Goal: Information Seeking & Learning: Learn about a topic

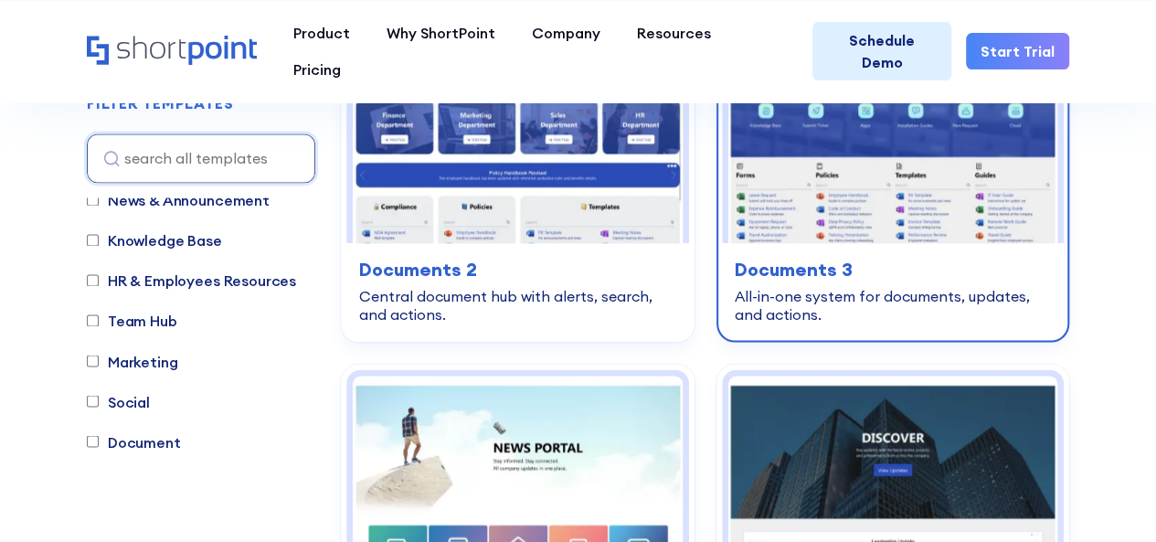
scroll to position [1370, 0]
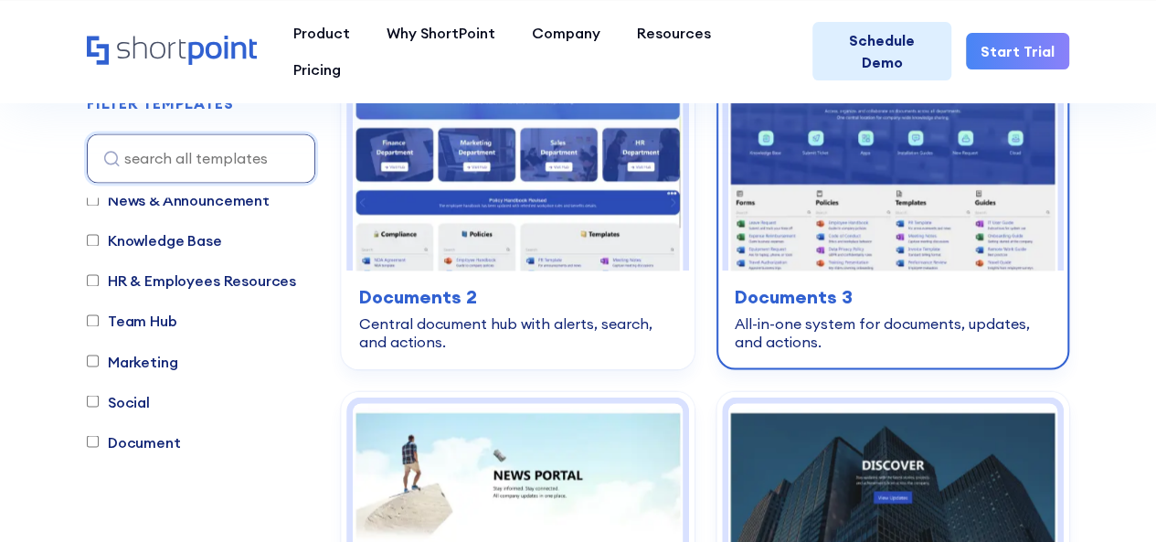
click at [934, 165] on img at bounding box center [893, 148] width 330 height 245
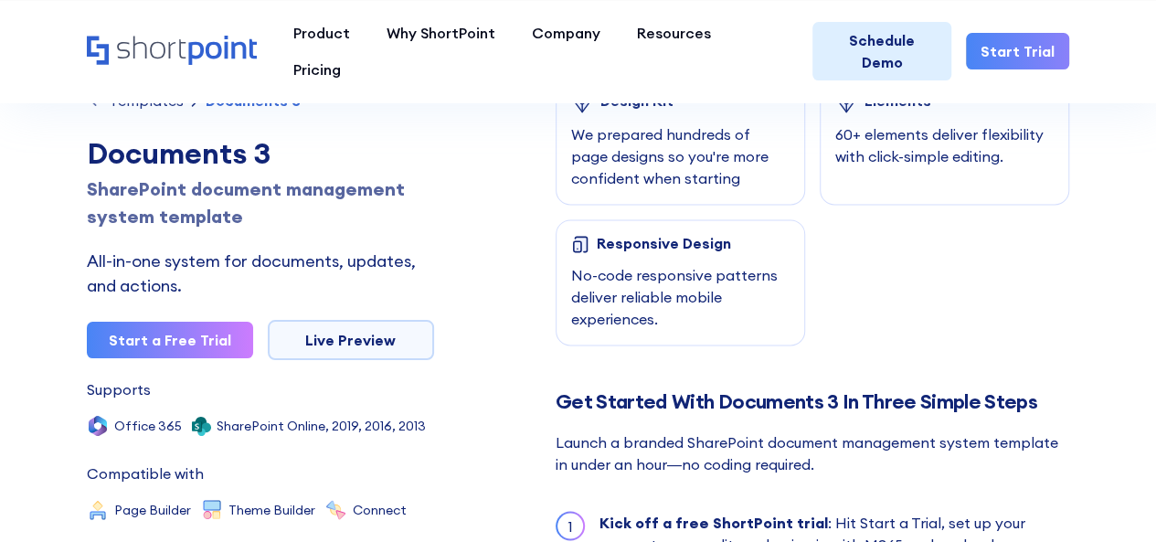
scroll to position [1279, 0]
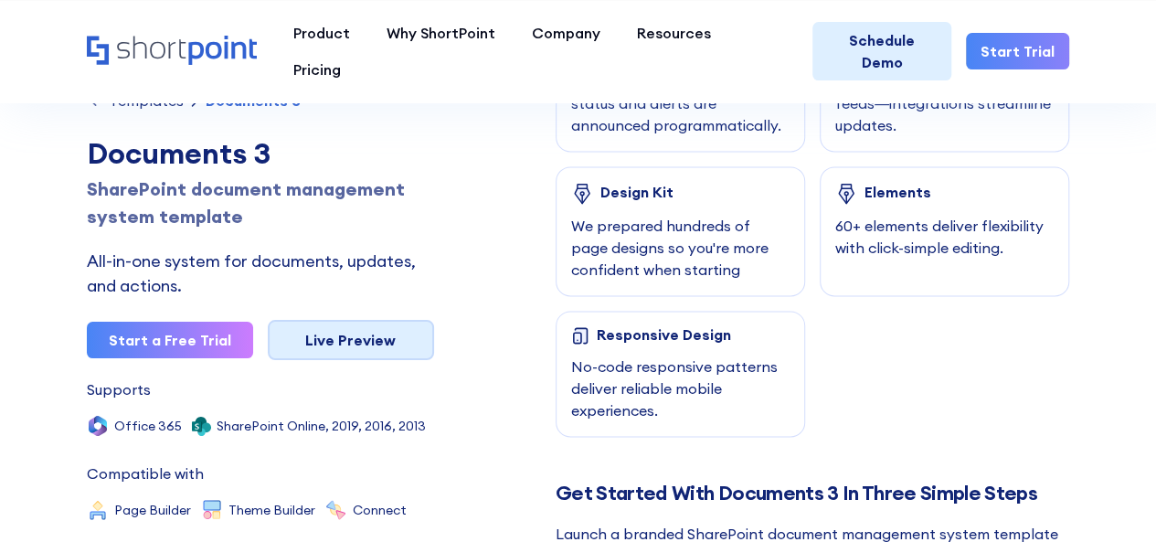
click at [340, 339] on link "Live Preview" at bounding box center [351, 340] width 166 height 40
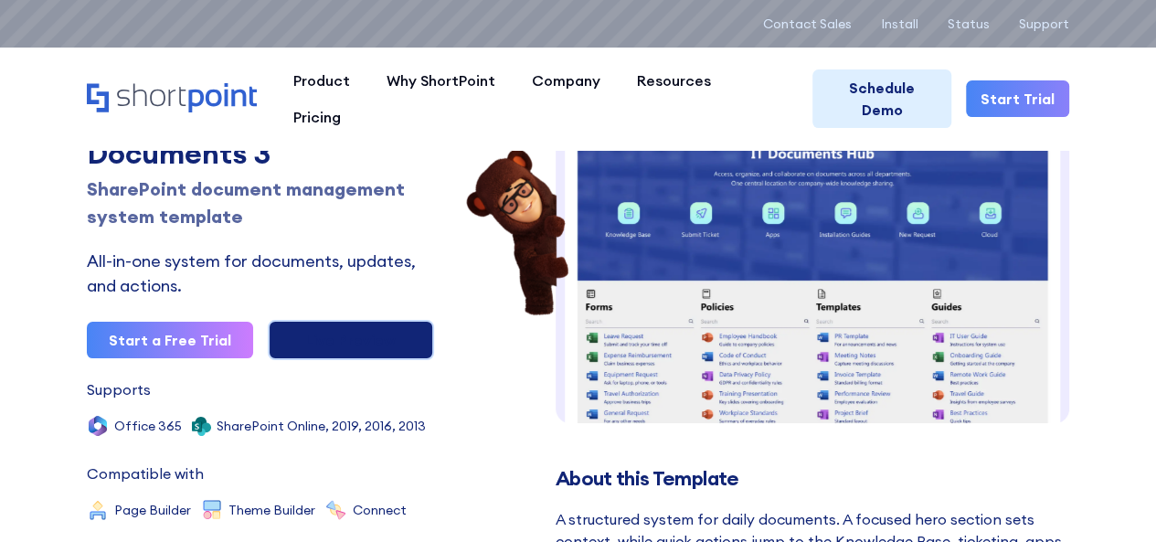
scroll to position [0, 0]
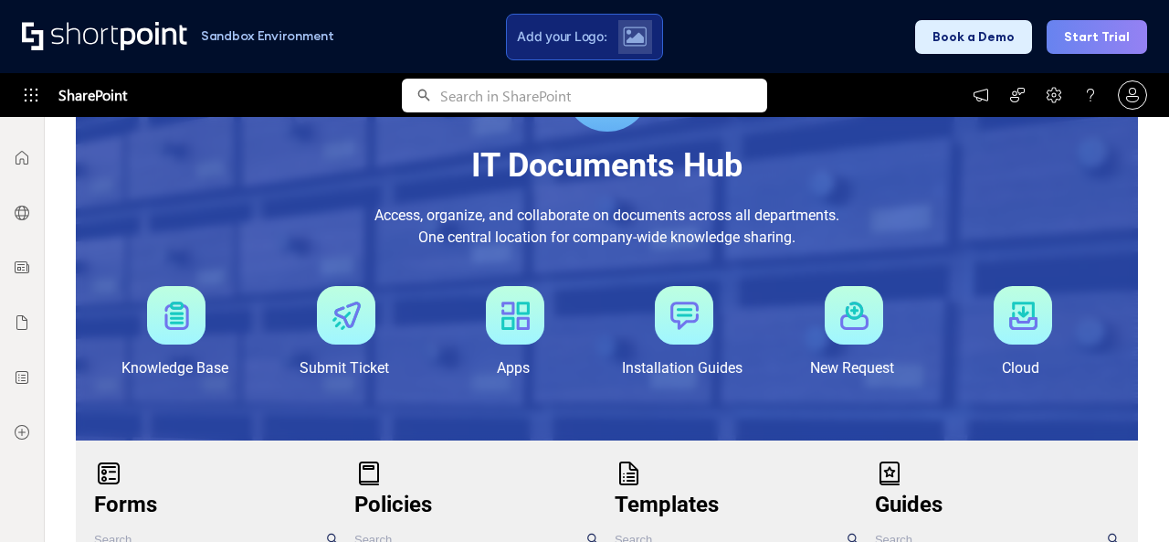
scroll to position [296, 0]
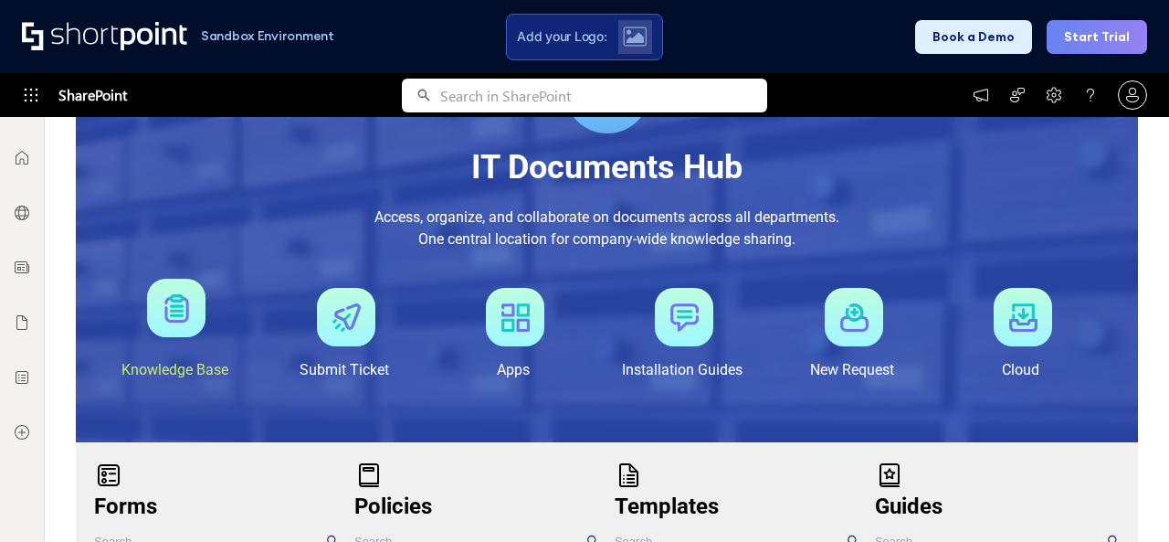
click at [186, 301] on div at bounding box center [176, 308] width 58 height 58
click at [188, 296] on div at bounding box center [176, 308] width 58 height 58
click at [185, 366] on div "Knowledge Base" at bounding box center [174, 370] width 107 height 22
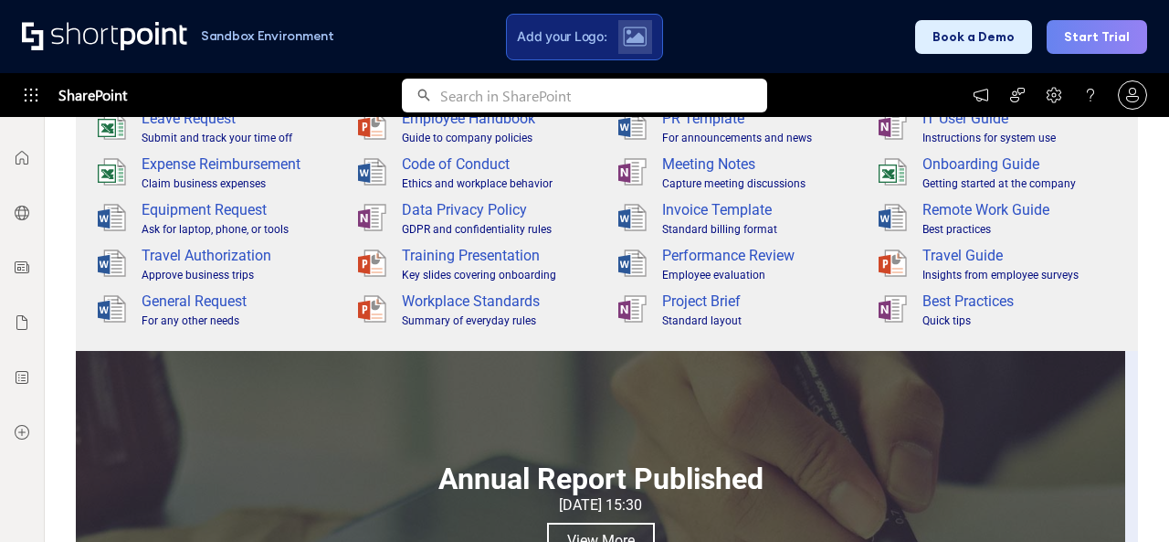
scroll to position [205, 0]
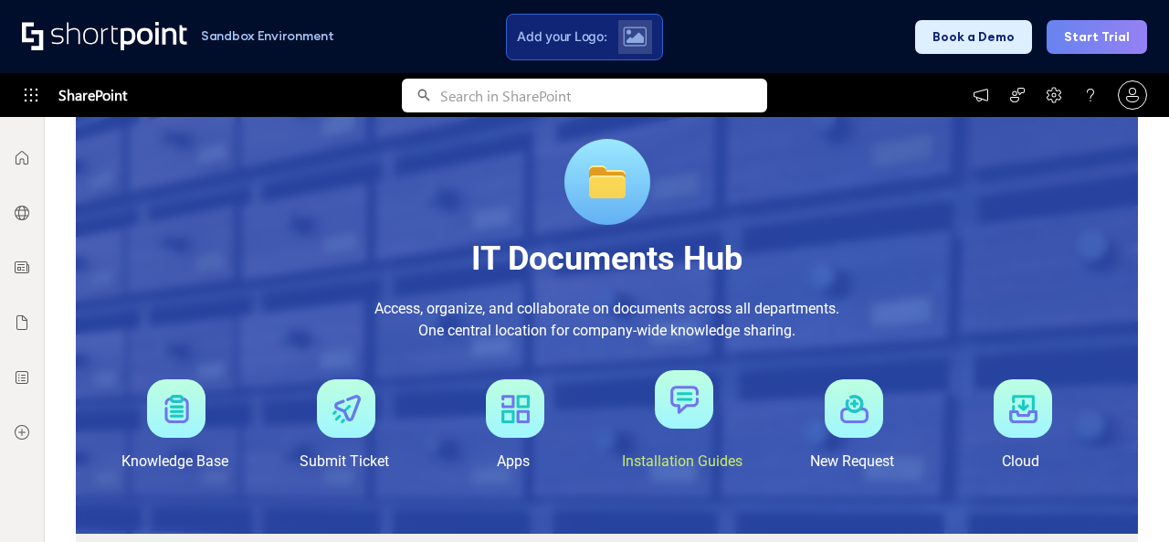
click at [674, 408] on div at bounding box center [684, 399] width 58 height 58
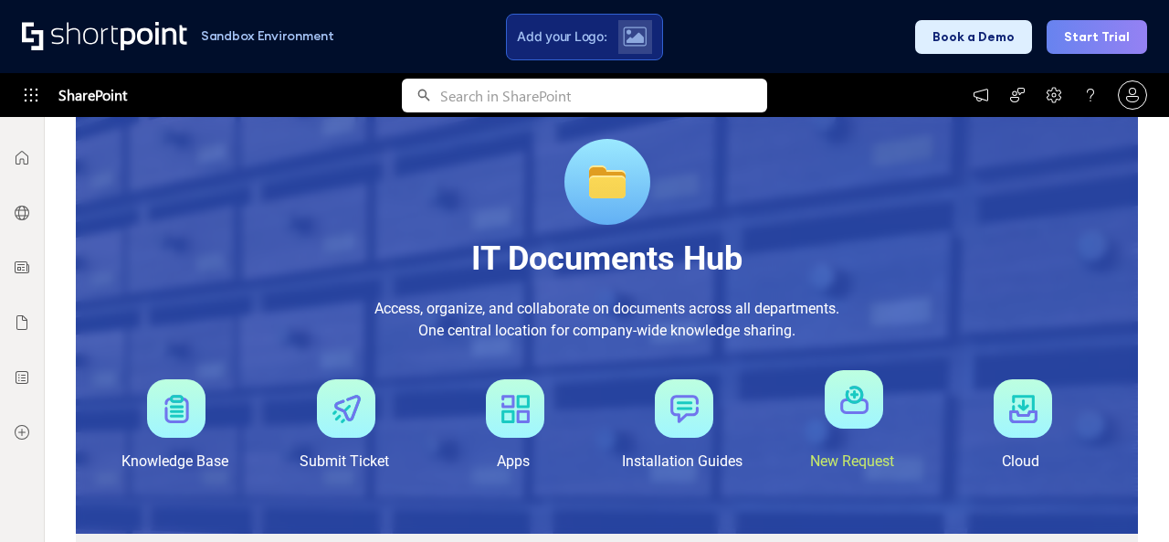
click at [829, 405] on div at bounding box center [854, 399] width 58 height 58
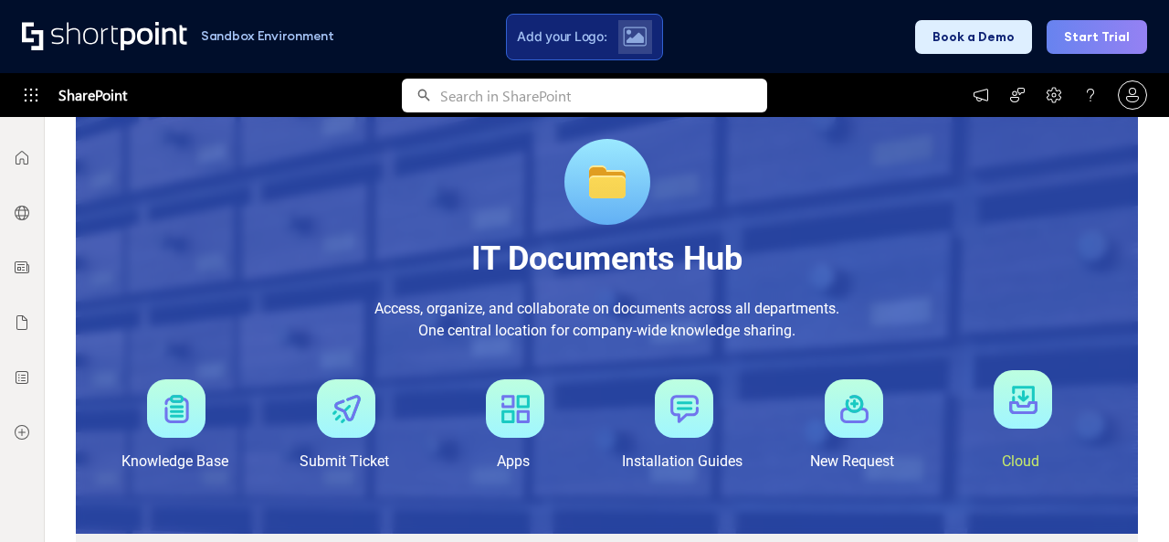
click at [1014, 412] on div at bounding box center [1023, 399] width 58 height 58
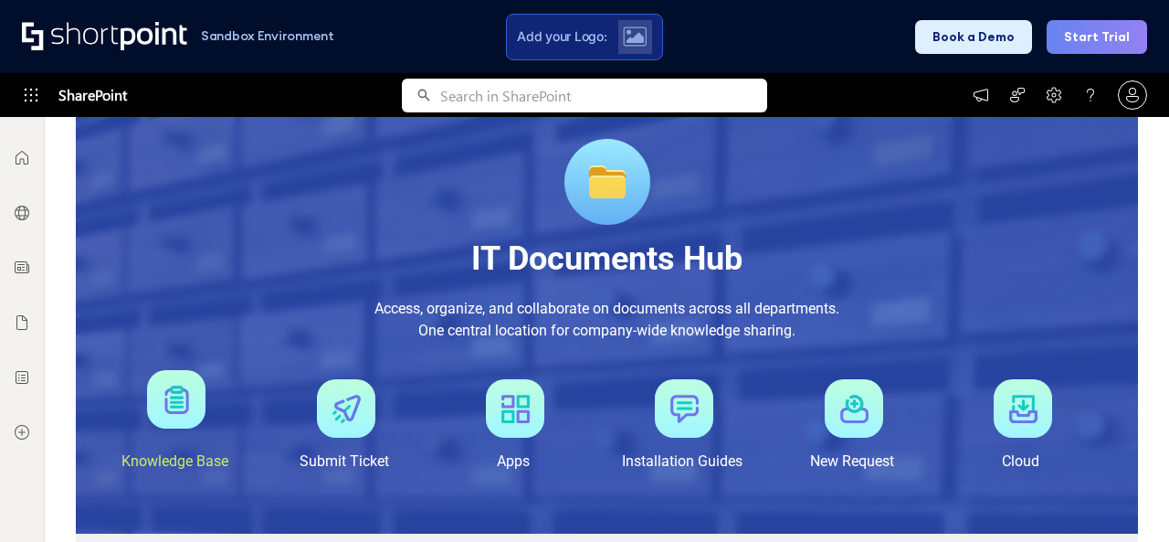
click at [169, 412] on div at bounding box center [176, 399] width 58 height 58
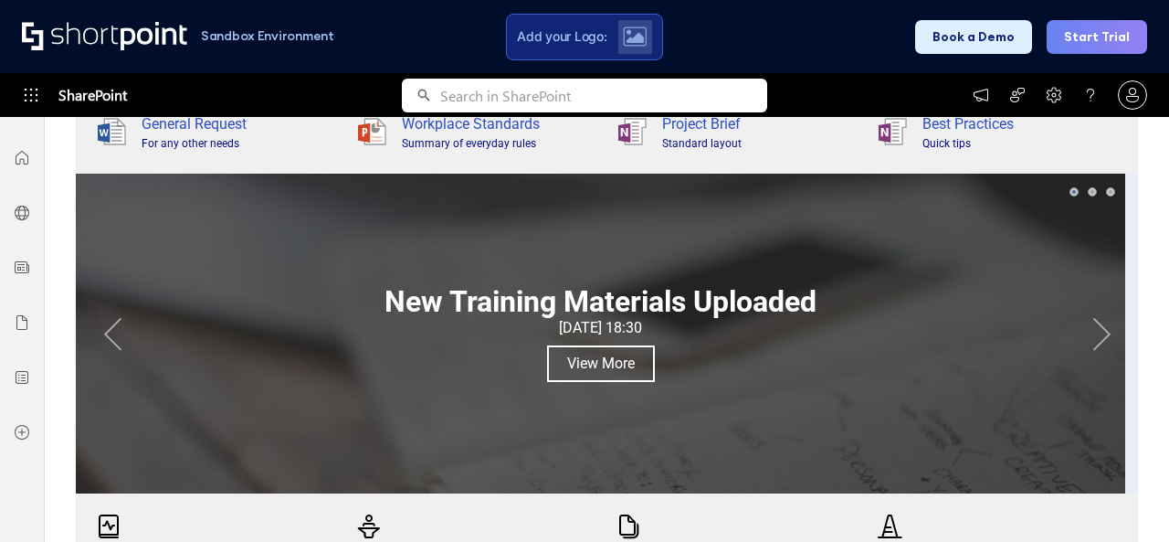
scroll to position [844, 0]
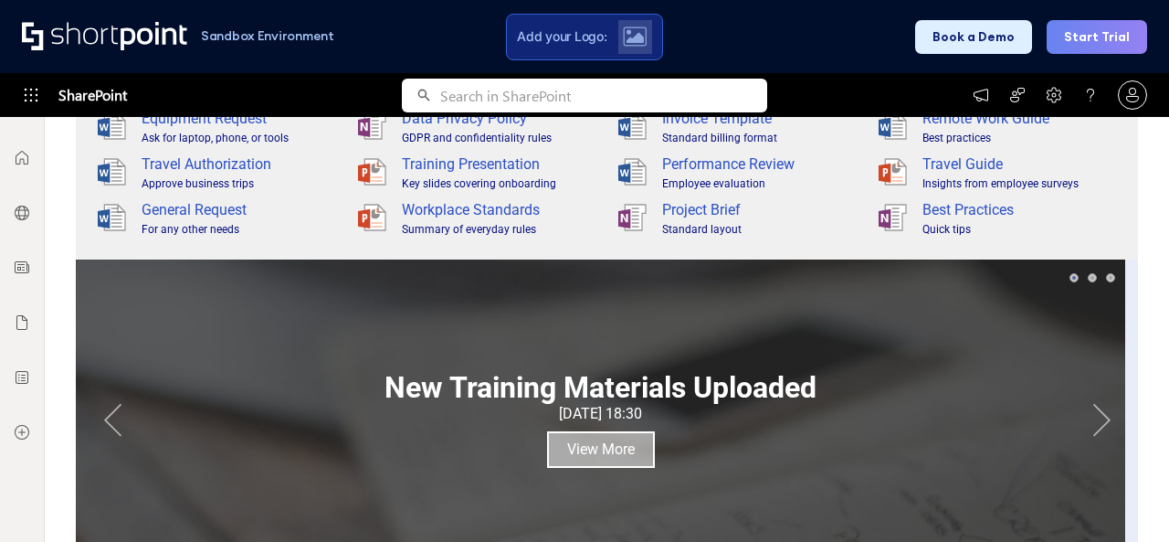
click at [580, 448] on link "View More" at bounding box center [601, 449] width 108 height 37
